Goal: Task Accomplishment & Management: Complete application form

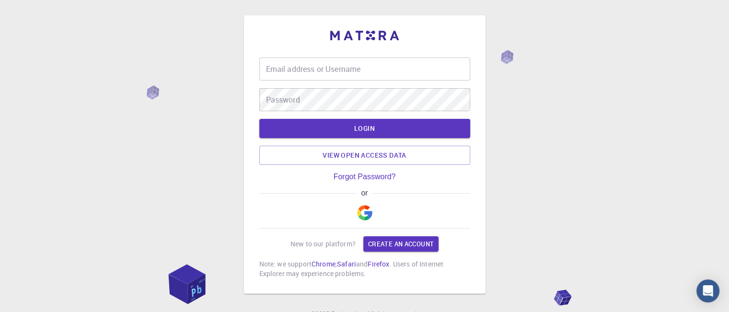
click at [360, 207] on img "button" at bounding box center [364, 212] width 15 height 15
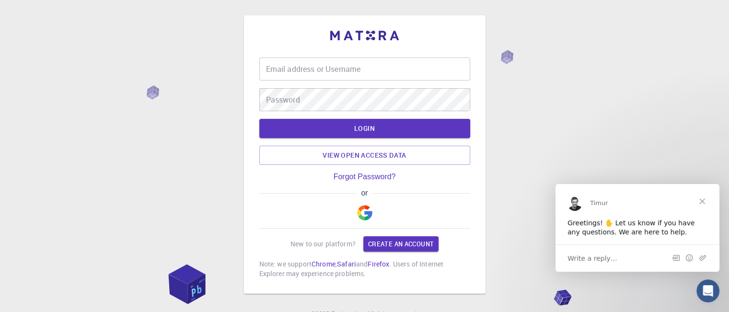
click at [700, 198] on span "Close" at bounding box center [702, 201] width 34 height 34
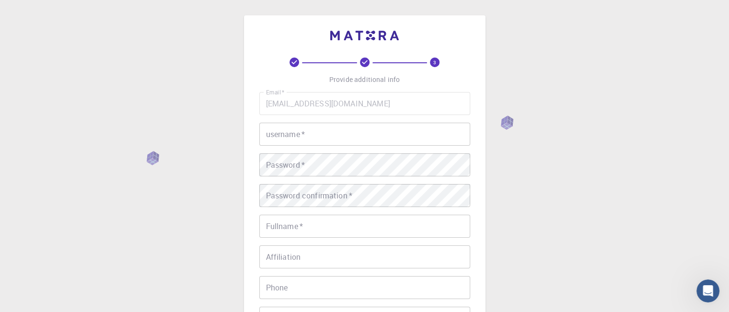
click at [388, 139] on input "username   *" at bounding box center [364, 134] width 211 height 23
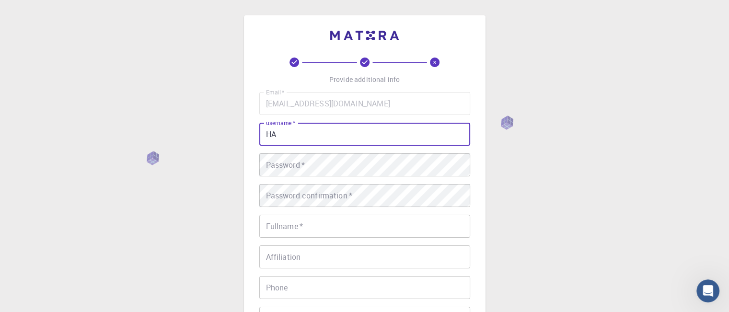
type input "H"
type input "[PERSON_NAME]"
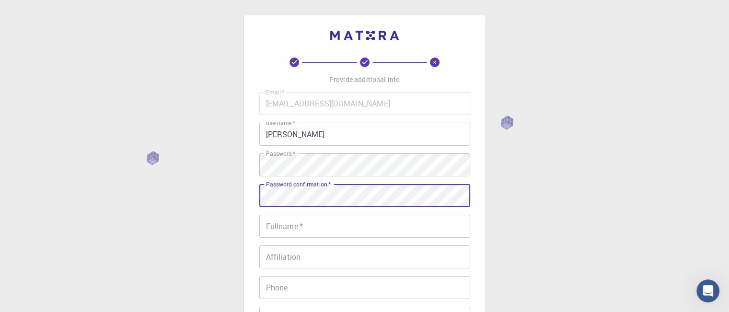
click at [364, 222] on input "Fullname   *" at bounding box center [364, 226] width 211 height 23
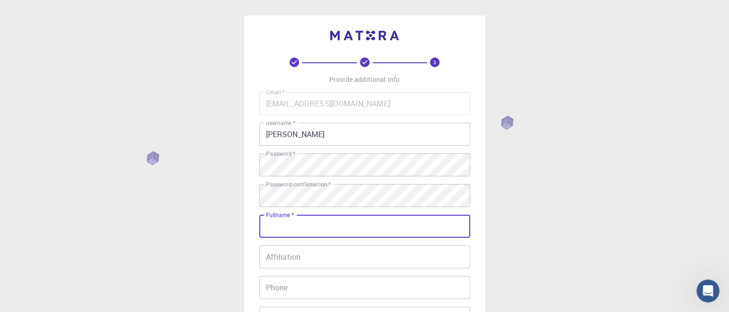
type input "[PERSON_NAME] P"
click at [362, 276] on input "08940541550" at bounding box center [364, 287] width 211 height 23
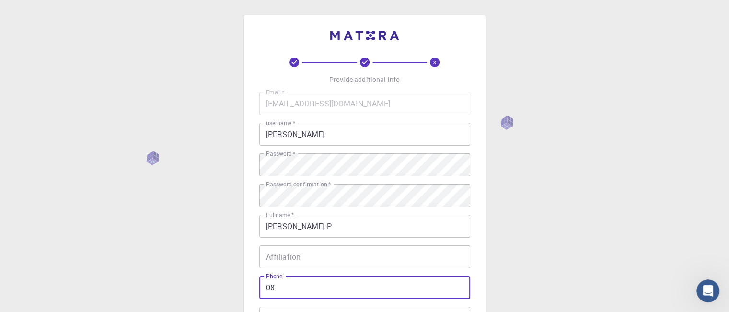
type input "0"
click at [354, 259] on input "Affiliation" at bounding box center [364, 256] width 211 height 23
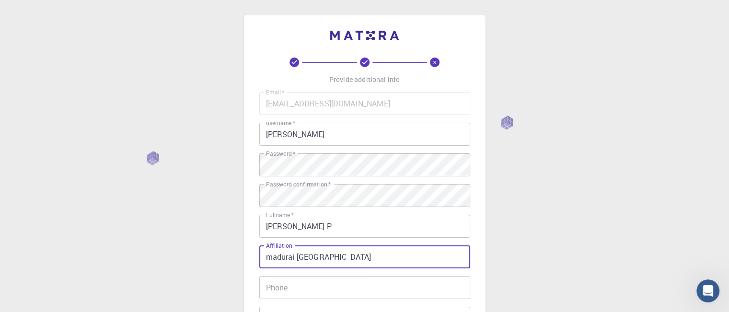
type input "madurai [GEOGRAPHIC_DATA]"
click at [513, 254] on div "3 Provide additional info Email   * [EMAIL_ADDRESS][DOMAIN_NAME] Email   * user…" at bounding box center [364, 244] width 729 height 488
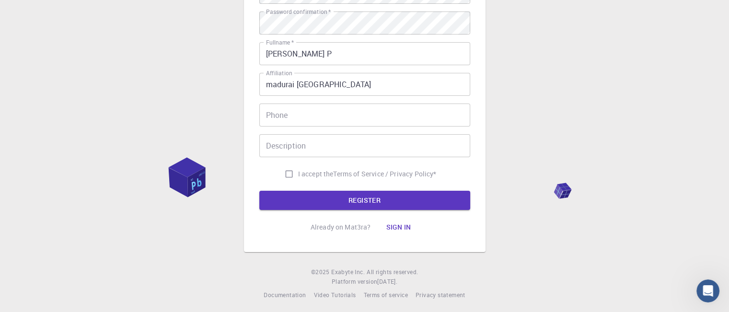
scroll to position [175, 0]
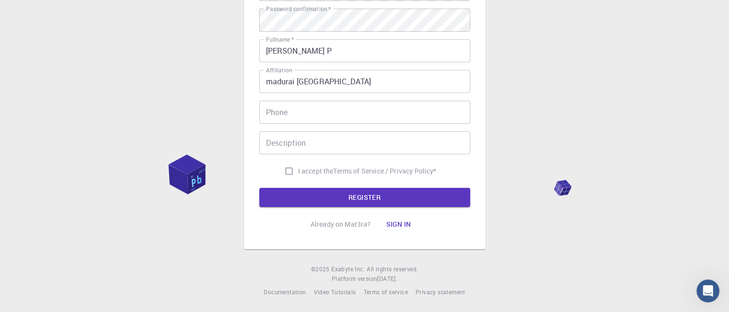
click at [298, 172] on span "I accept the" at bounding box center [315, 171] width 35 height 10
click at [298, 172] on input "I accept the Terms of Service / Privacy Policy *" at bounding box center [289, 171] width 18 height 18
checkbox input "true"
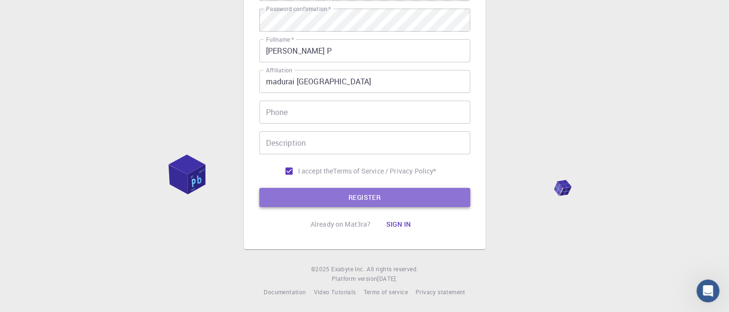
click at [324, 189] on button "REGISTER" at bounding box center [364, 197] width 211 height 19
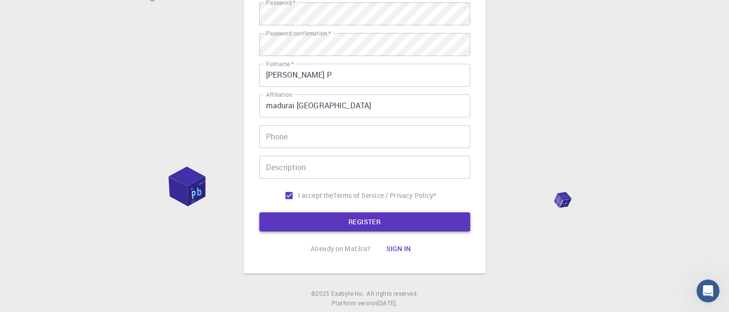
scroll to position [200, 0]
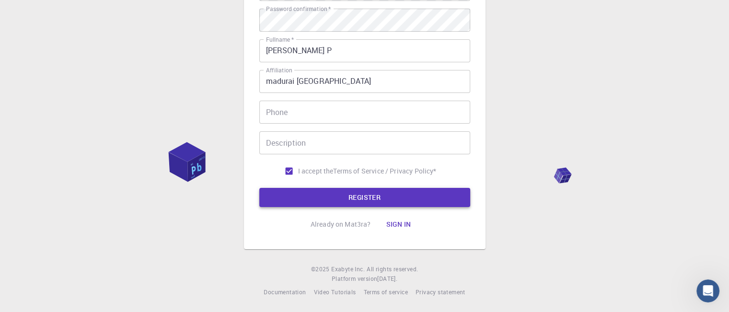
click at [324, 189] on button "REGISTER" at bounding box center [364, 197] width 211 height 19
click at [353, 193] on button "REGISTER" at bounding box center [364, 197] width 211 height 19
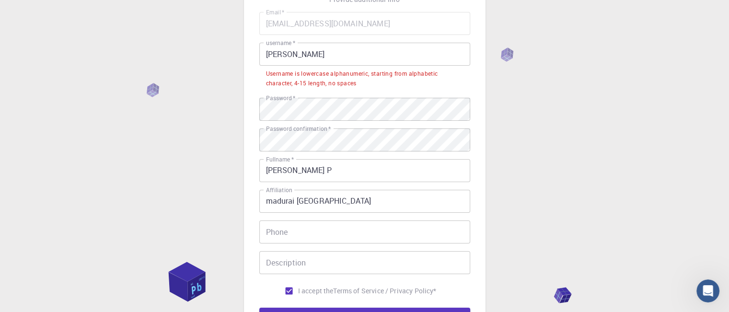
scroll to position [78, 0]
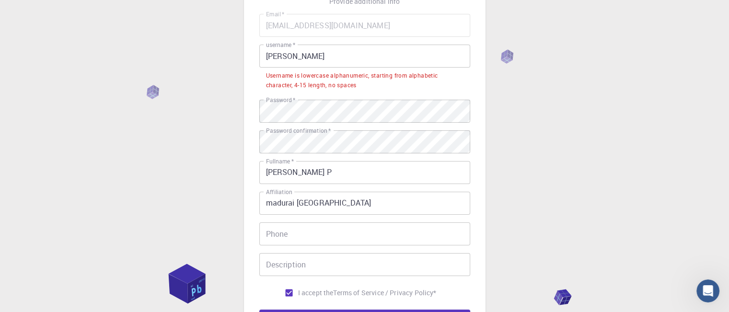
click at [272, 53] on input "[PERSON_NAME]" at bounding box center [364, 56] width 211 height 23
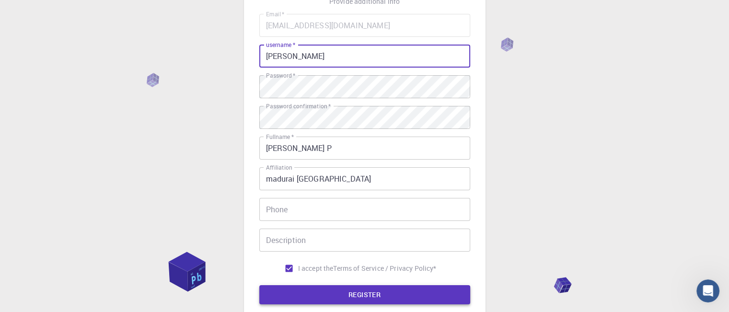
click at [336, 298] on button "REGISTER" at bounding box center [364, 294] width 211 height 19
click at [318, 59] on input "[PERSON_NAME]" at bounding box center [364, 56] width 211 height 23
type input "harshap"
click at [358, 289] on button "REGISTER" at bounding box center [364, 294] width 211 height 19
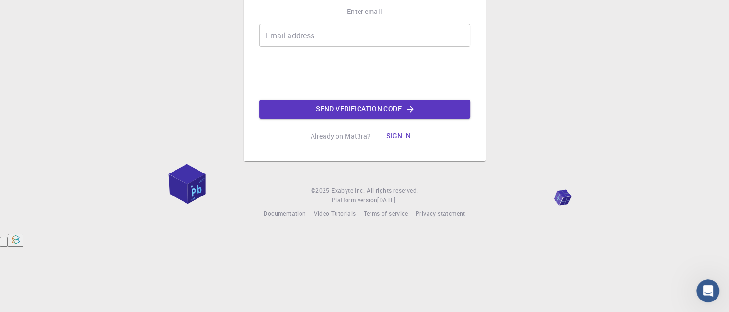
scroll to position [0, 0]
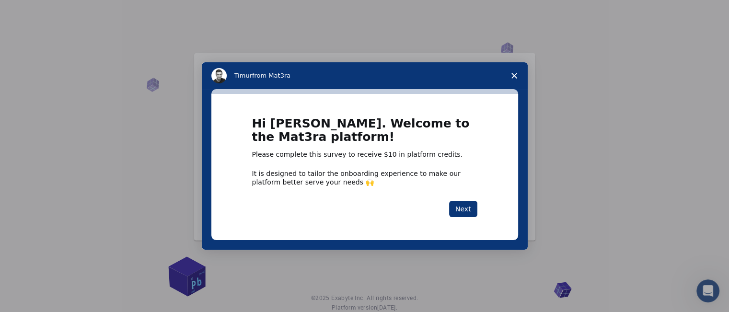
click at [513, 76] on polygon "Close survey" at bounding box center [514, 76] width 6 height 6
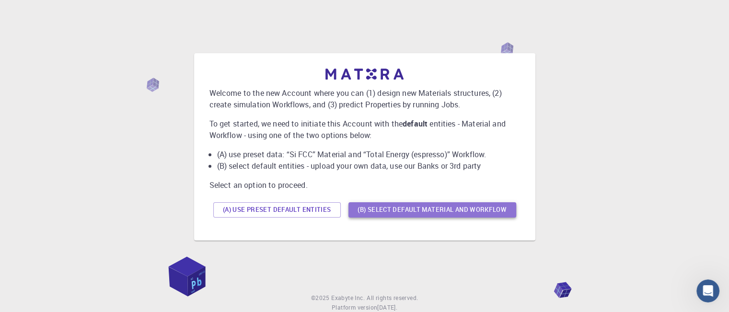
click at [379, 207] on button "(B) Select default material and workflow" at bounding box center [432, 209] width 168 height 15
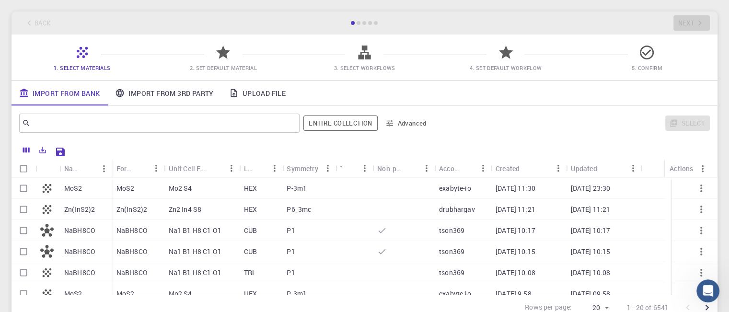
scroll to position [8, 0]
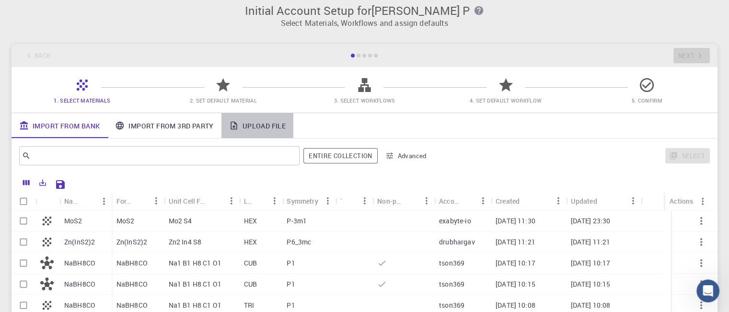
click at [236, 127] on icon at bounding box center [234, 126] width 10 height 10
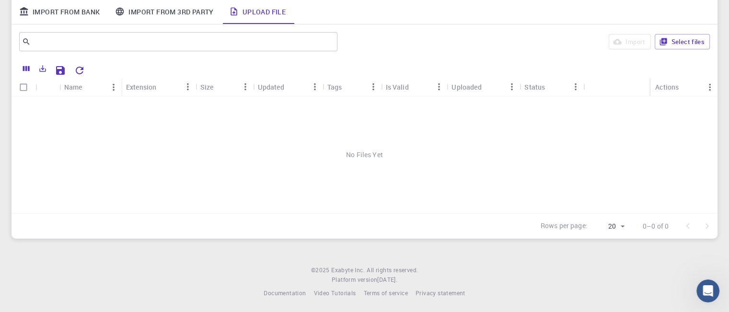
scroll to position [123, 0]
click at [38, 70] on button "Export" at bounding box center [42, 67] width 16 height 15
click at [241, 153] on div "No Files Yet" at bounding box center [364, 153] width 706 height 117
click at [659, 39] on icon "button" at bounding box center [663, 40] width 9 height 9
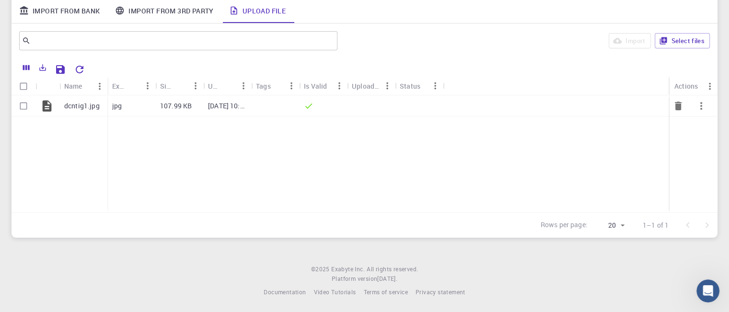
click at [701, 105] on icon "button" at bounding box center [700, 105] width 11 height 11
click at [705, 128] on span "Expand" at bounding box center [707, 131] width 21 height 10
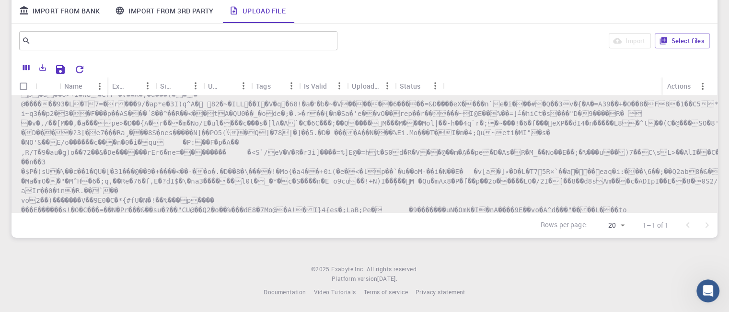
scroll to position [0, 0]
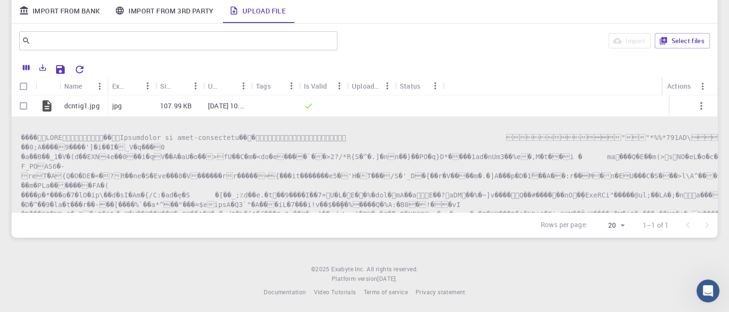
click at [411, 83] on div "Status" at bounding box center [410, 86] width 21 height 19
click at [27, 106] on input "Select row" at bounding box center [23, 106] width 18 height 18
checkbox input "true"
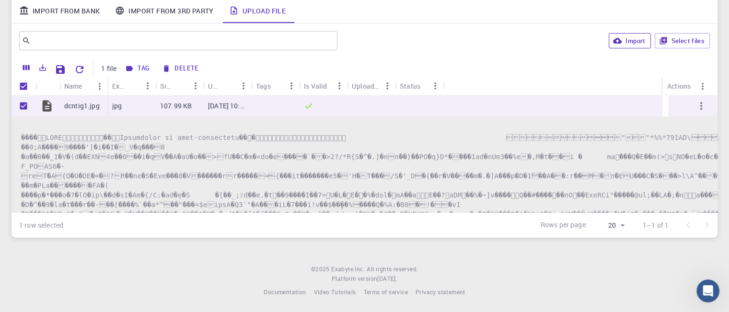
click at [636, 40] on button "Import" at bounding box center [630, 40] width 42 height 15
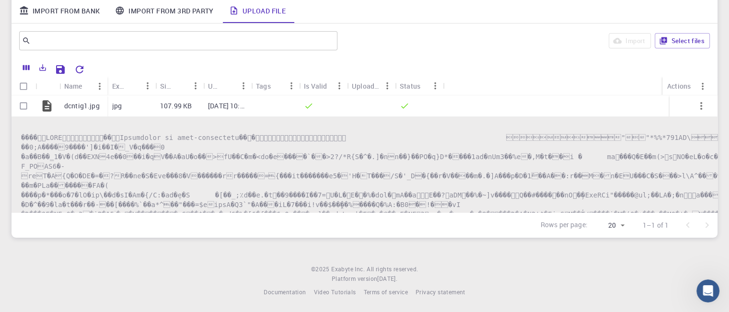
checkbox input "false"
click at [96, 107] on p "dcntig1.jpg" at bounding box center [81, 106] width 35 height 10
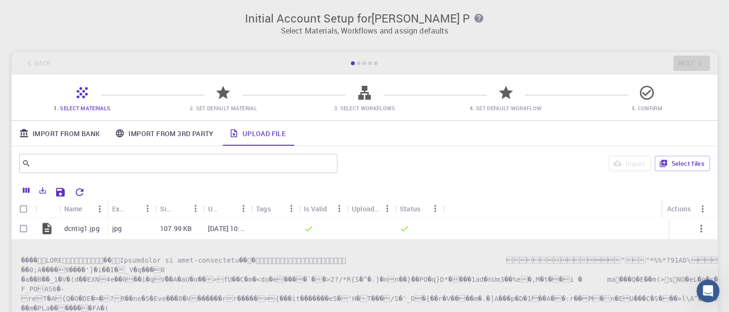
drag, startPoint x: 717, startPoint y: 46, endPoint x: 726, endPoint y: 74, distance: 29.4
click at [726, 74] on div "Initial Account Setup for [PERSON_NAME] P Select Materials, Workflows and assig…" at bounding box center [364, 186] width 729 height 372
click at [23, 227] on input "Select row" at bounding box center [23, 228] width 18 height 18
checkbox input "true"
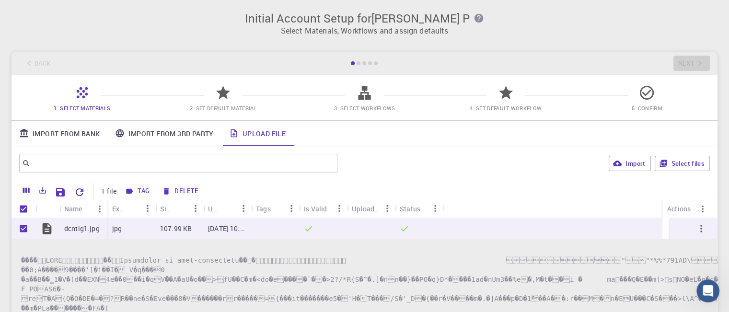
click at [472, 158] on div "Import Select files" at bounding box center [525, 163] width 368 height 23
click at [695, 228] on icon "button" at bounding box center [700, 228] width 11 height 11
click at [713, 266] on span "Collapse" at bounding box center [709, 269] width 24 height 10
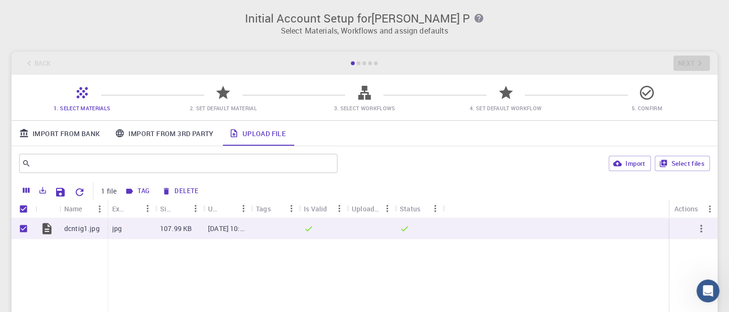
click at [229, 97] on icon at bounding box center [223, 92] width 17 height 17
click at [127, 189] on icon "button" at bounding box center [129, 191] width 7 height 5
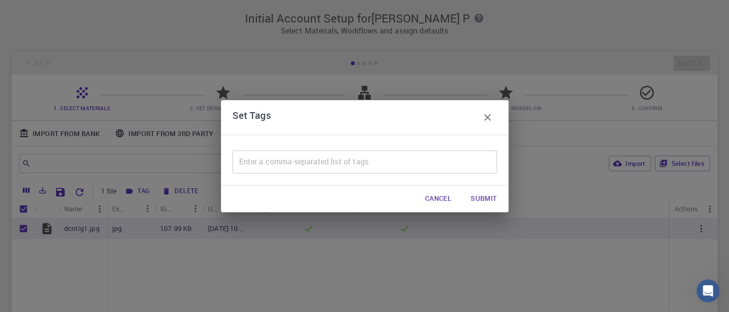
click at [440, 199] on button "Cancel" at bounding box center [438, 198] width 42 height 19
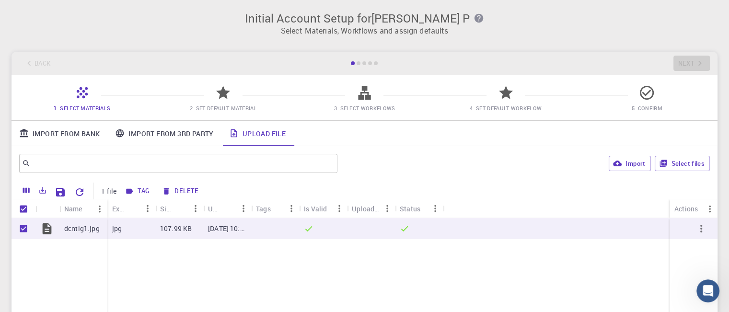
click at [370, 108] on span "3. Select Workflows" at bounding box center [363, 107] width 61 height 7
click at [438, 46] on div "Initial Account Setup for [PERSON_NAME] P Select Materials, Workflows and assig…" at bounding box center [364, 186] width 729 height 372
click at [440, 38] on div "Initial Account Setup for [PERSON_NAME] P Select Materials, Workflows and assig…" at bounding box center [364, 20] width 729 height 40
click at [636, 164] on button "Import" at bounding box center [630, 163] width 42 height 15
click at [636, 164] on div "Import Select files" at bounding box center [525, 163] width 368 height 23
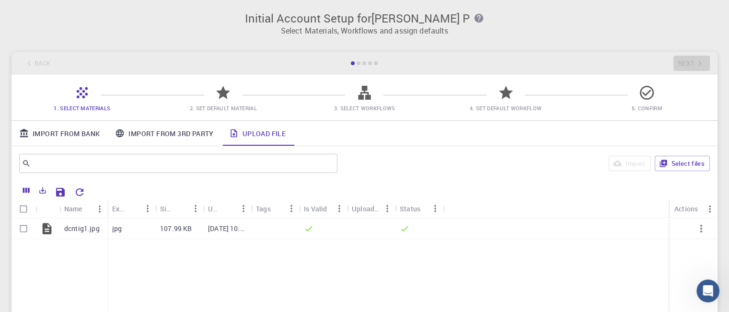
checkbox input "false"
click at [229, 140] on link "Upload File" at bounding box center [257, 133] width 72 height 25
click at [24, 230] on input "Select row" at bounding box center [23, 228] width 18 height 18
checkbox input "true"
click at [235, 138] on icon at bounding box center [234, 133] width 10 height 10
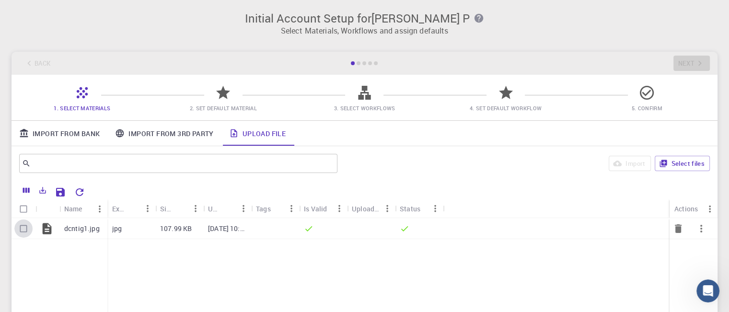
checkbox input "true"
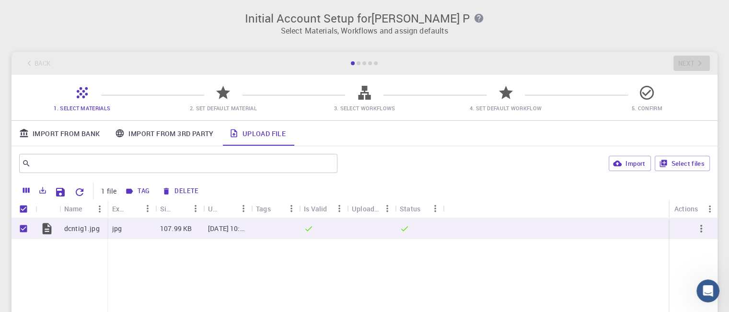
click at [146, 132] on link "Import From 3rd Party" at bounding box center [164, 133] width 114 height 25
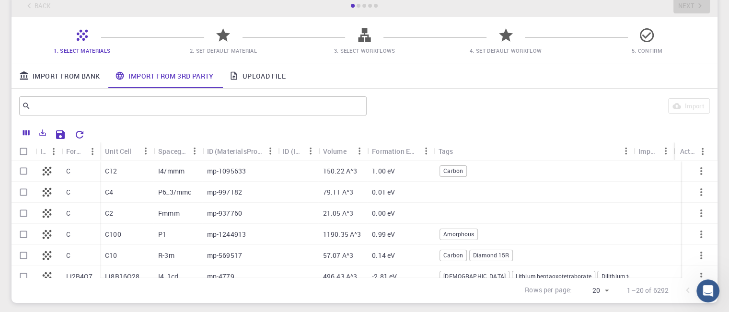
scroll to position [123, 0]
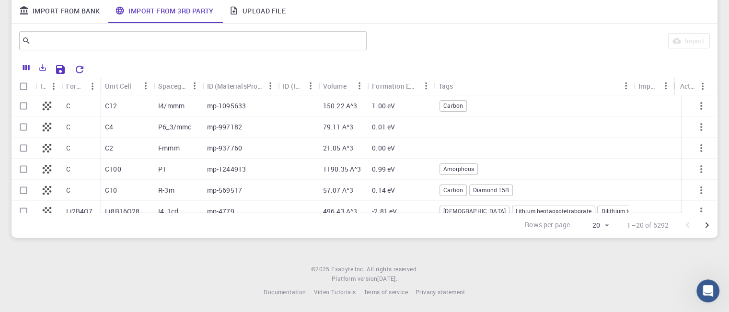
click at [78, 11] on link "Import From Bank" at bounding box center [59, 10] width 96 height 25
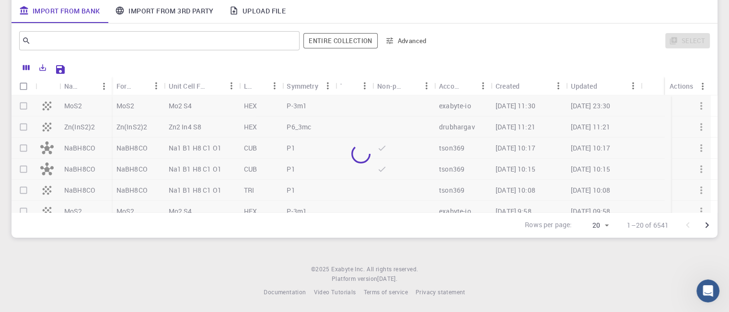
click at [269, 13] on link "Upload File" at bounding box center [257, 10] width 72 height 25
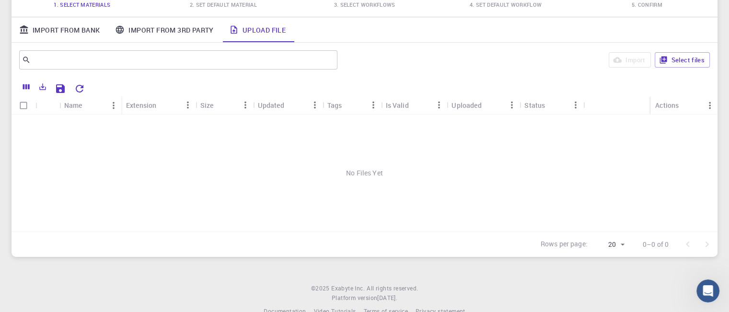
scroll to position [0, 0]
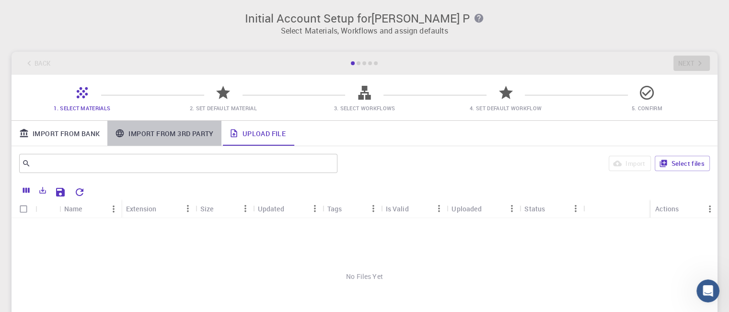
click at [173, 130] on link "Import From 3rd Party" at bounding box center [164, 133] width 114 height 25
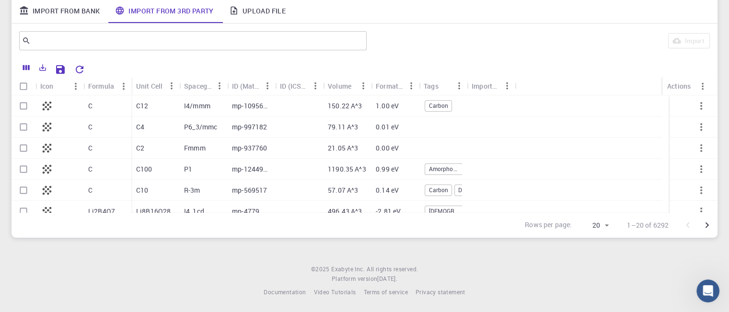
click at [409, 106] on div "1.00 eV" at bounding box center [395, 105] width 48 height 21
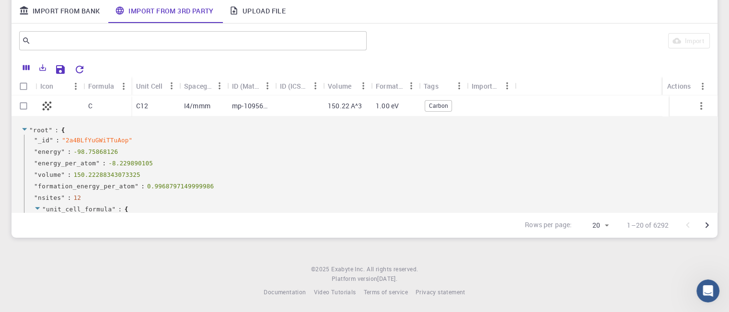
click at [17, 102] on input "Select row" at bounding box center [23, 106] width 18 height 18
checkbox input "true"
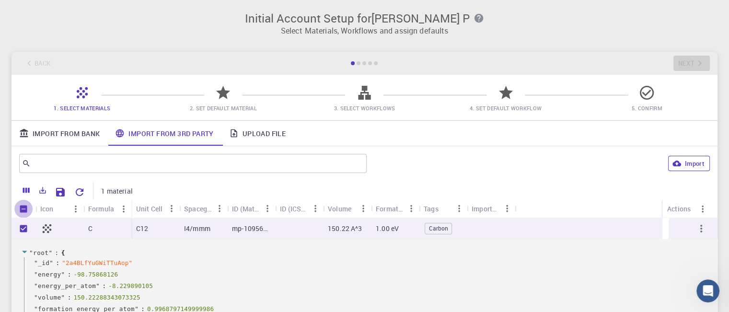
click at [680, 162] on icon "button" at bounding box center [676, 163] width 9 height 9
checkbox input "false"
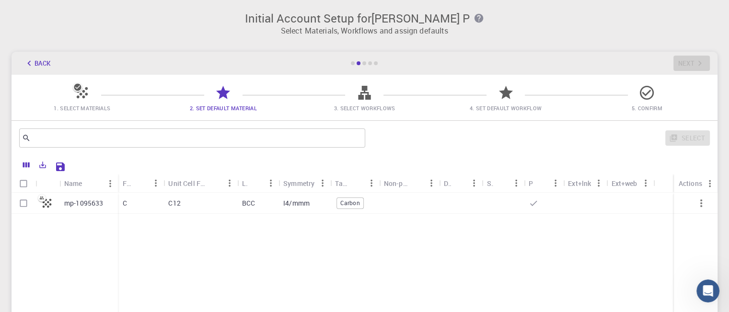
scroll to position [19, 0]
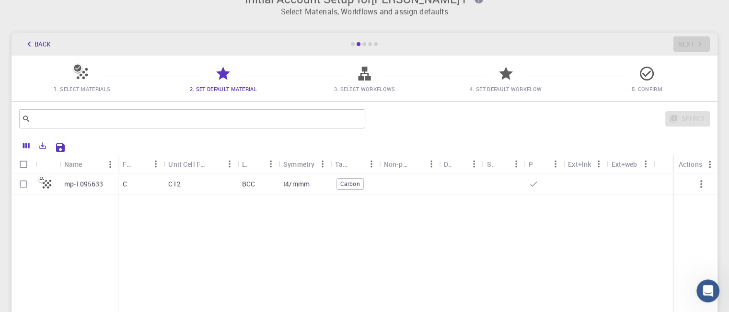
click at [347, 186] on span "Carbon" at bounding box center [350, 184] width 26 height 8
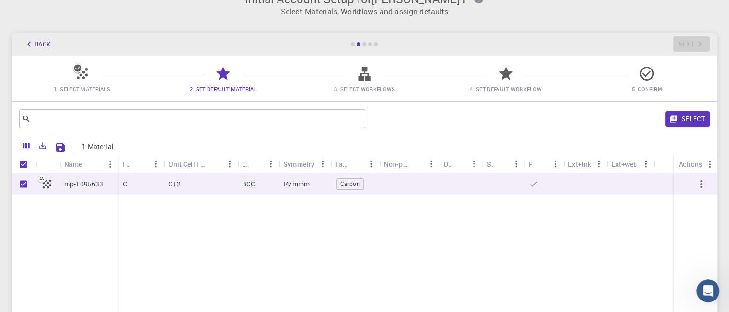
checkbox input "true"
click at [701, 184] on icon "button" at bounding box center [701, 184] width 2 height 8
click at [690, 118] on button "Select" at bounding box center [687, 118] width 45 height 15
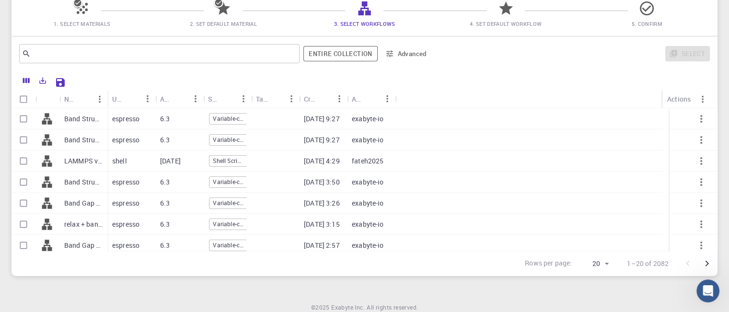
scroll to position [0, 0]
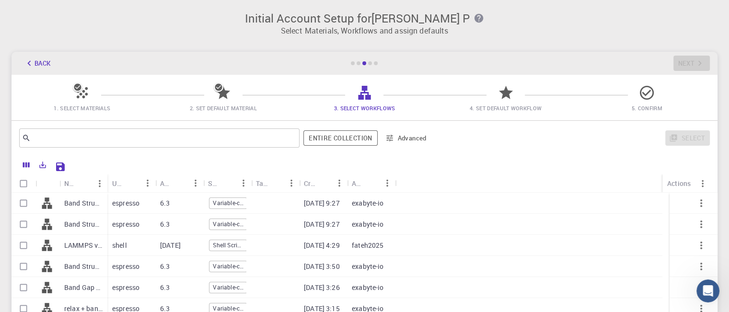
click at [302, 196] on div "[DATE] 9:27" at bounding box center [323, 203] width 48 height 21
checkbox input "true"
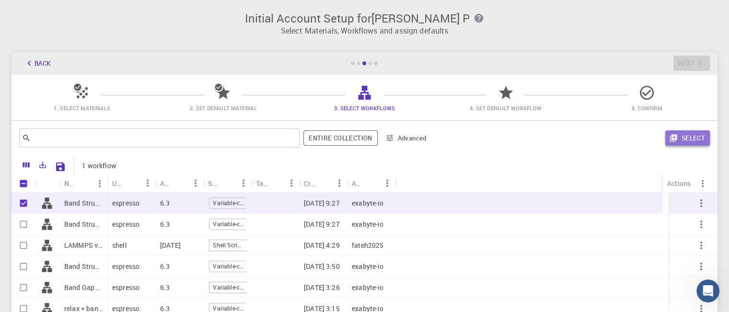
click at [687, 143] on button "Select" at bounding box center [687, 137] width 45 height 15
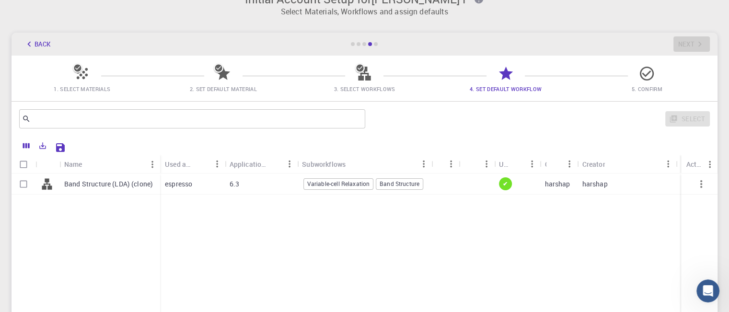
scroll to position [15, 0]
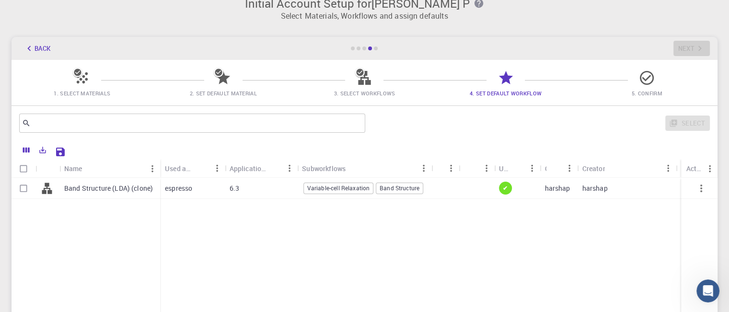
click at [437, 186] on div at bounding box center [445, 188] width 28 height 21
checkbox input "true"
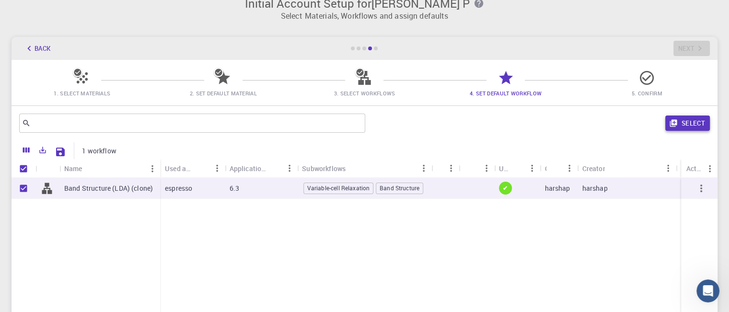
click at [684, 125] on button "Select" at bounding box center [687, 122] width 45 height 15
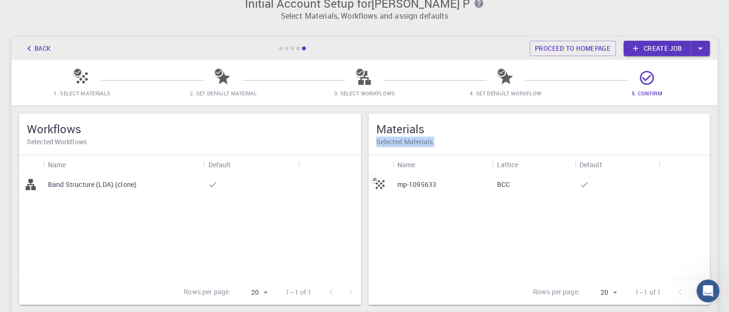
drag, startPoint x: 723, startPoint y: 130, endPoint x: 730, endPoint y: 187, distance: 57.0
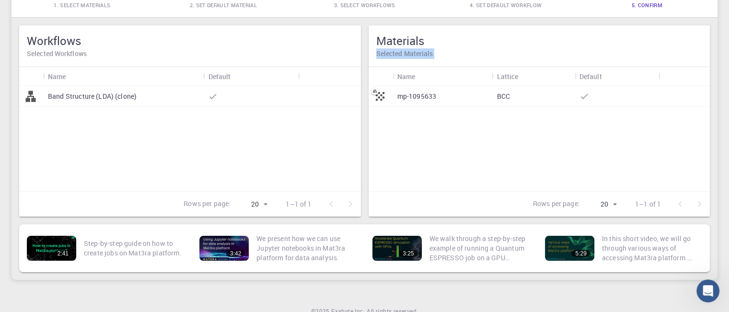
scroll to position [103, 0]
click at [558, 99] on div "BCC" at bounding box center [533, 95] width 82 height 21
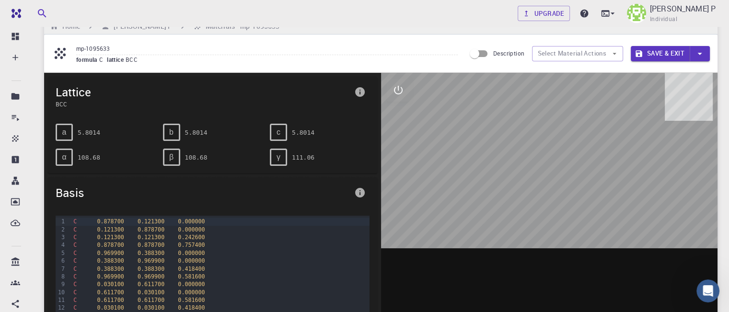
scroll to position [4, 0]
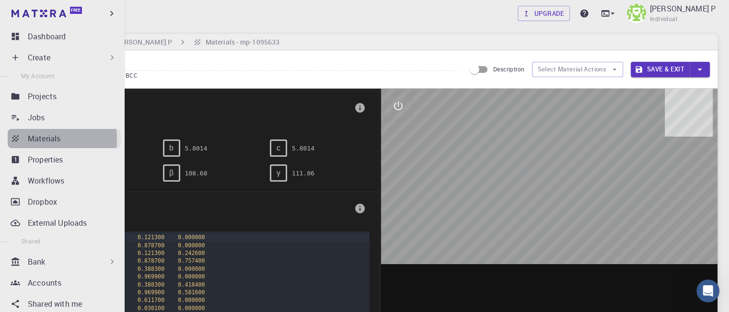
click at [15, 139] on icon at bounding box center [16, 139] width 10 height 10
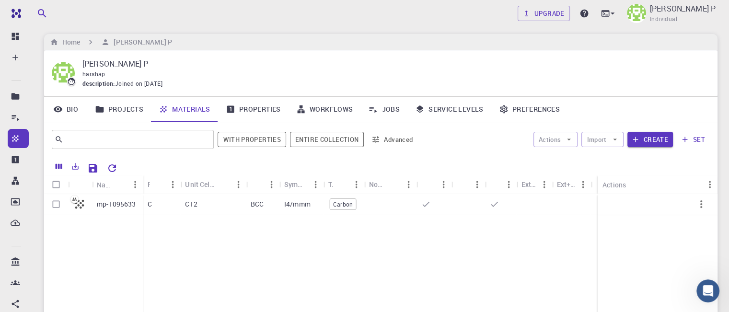
click at [196, 69] on p "[PERSON_NAME] P" at bounding box center [392, 63] width 620 height 11
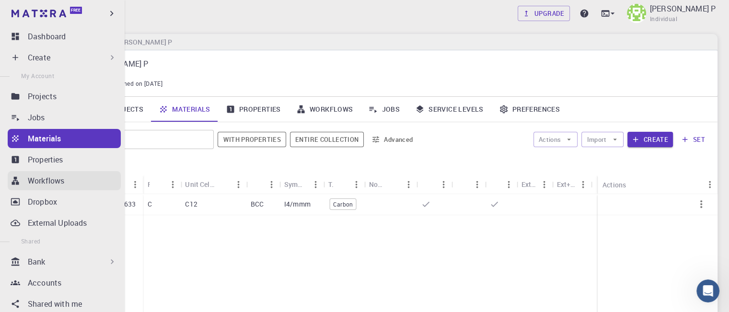
click at [23, 184] on link "Workflows" at bounding box center [64, 180] width 113 height 19
